Goal: Check status

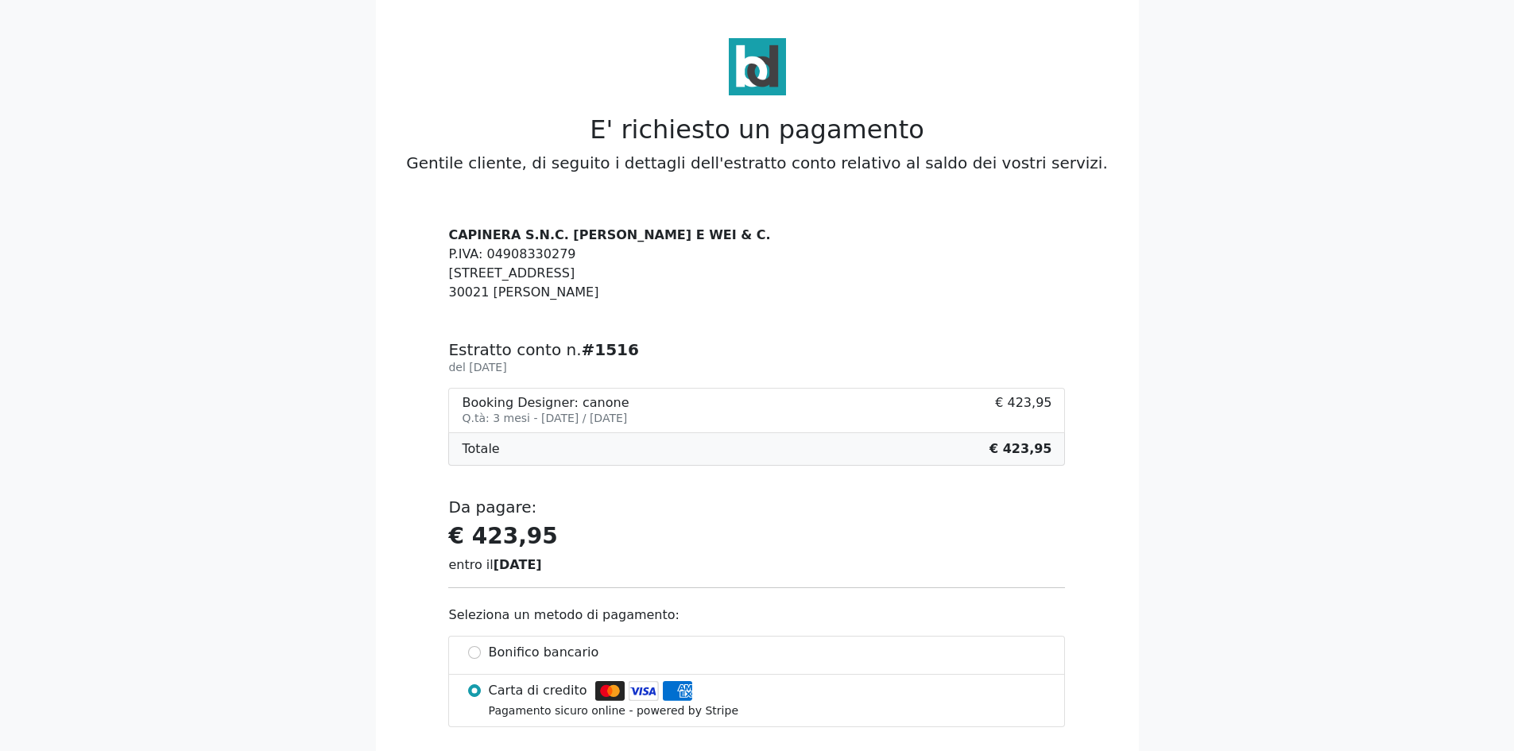
drag, startPoint x: 528, startPoint y: 418, endPoint x: 682, endPoint y: 413, distance: 155.0
click at [627, 413] on small "Q.tà: 3 mesi - [DATE] / [DATE]" at bounding box center [544, 418] width 165 height 13
click at [710, 424] on li "Booking Designer: canone Q.tà: 3 mesi - [DATE] / [DATE] € 423,95" at bounding box center [756, 410] width 617 height 45
drag, startPoint x: 682, startPoint y: 421, endPoint x: 502, endPoint y: 412, distance: 180.6
click at [502, 412] on small "Q.tà: 3 mesi - [DATE] / [DATE]" at bounding box center [544, 418] width 165 height 13
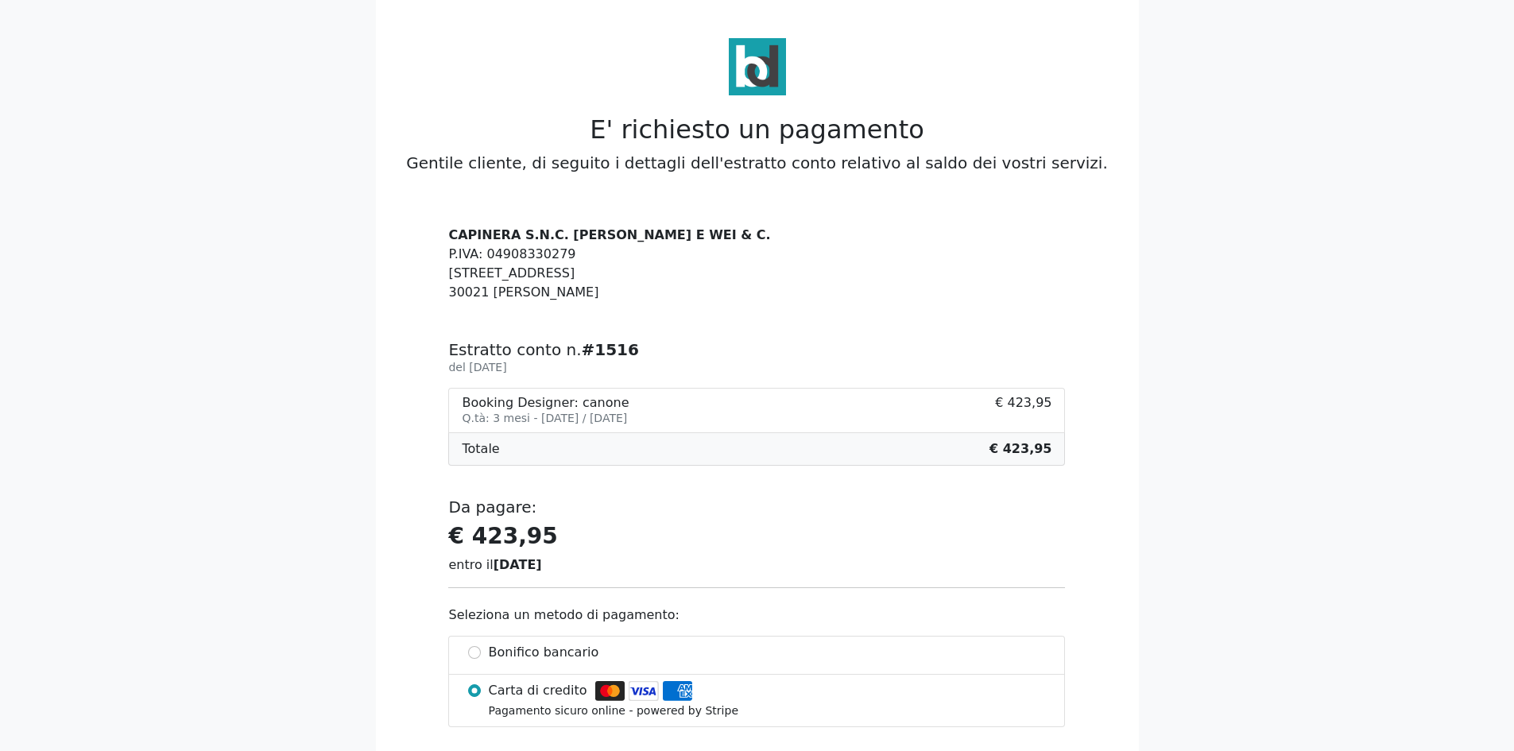
click at [613, 383] on div "CAPINERA S.N.C. [PERSON_NAME] E WEI & C. P.IVA: 04908330279 [STREET_ADDRESS] Es…" at bounding box center [757, 604] width 636 height 756
drag, startPoint x: 696, startPoint y: 422, endPoint x: 511, endPoint y: 423, distance: 185.1
click at [511, 423] on li "Booking Designer: canone Q.tà: 3 mesi - [DATE] / [DATE] € 423,95" at bounding box center [756, 410] width 617 height 45
click at [524, 419] on small "Q.tà: 3 mesi - [DATE] / [DATE]" at bounding box center [544, 418] width 165 height 13
drag, startPoint x: 563, startPoint y: 405, endPoint x: 704, endPoint y: 426, distance: 142.1
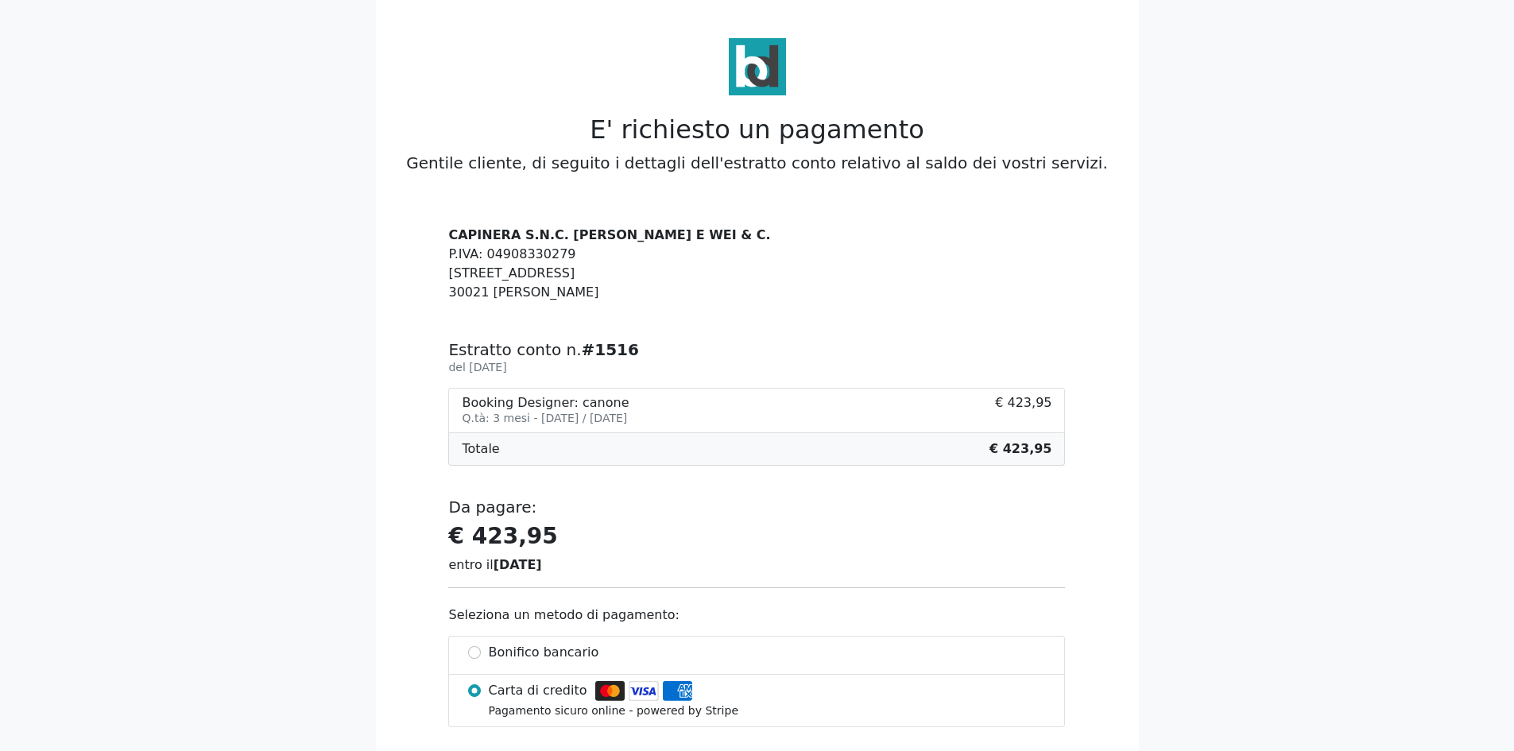
click at [704, 426] on li "Booking Designer: canone Q.tà: 3 mesi - [DATE] / [DATE] € 423,95" at bounding box center [756, 410] width 617 height 45
drag, startPoint x: 682, startPoint y: 410, endPoint x: 671, endPoint y: 418, distance: 14.3
click at [628, 412] on div "Booking Designer: canone Q.tà: 3 mesi - [DATE] / [DATE]" at bounding box center [545, 410] width 167 height 31
click at [593, 403] on div "Booking Designer: canone" at bounding box center [545, 402] width 167 height 15
